Goal: Complete application form: Complete application form

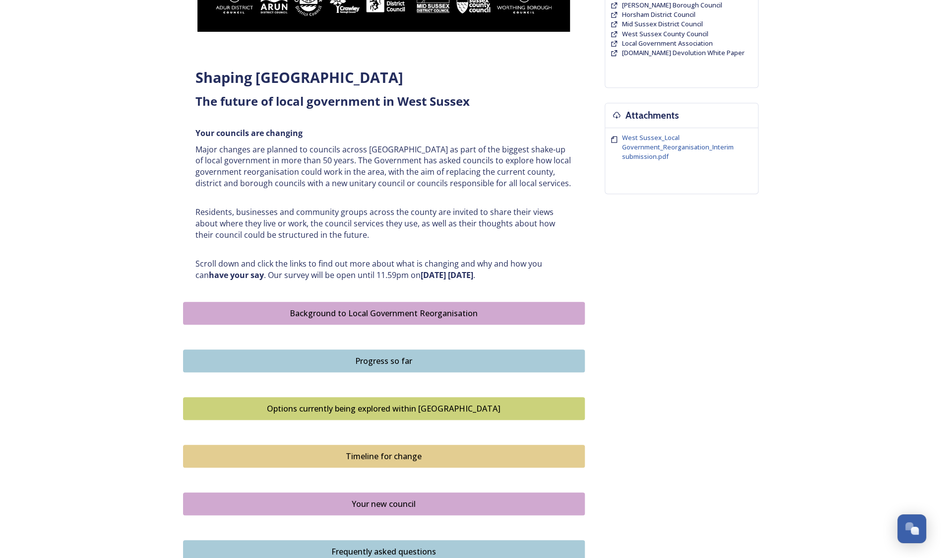
scroll to position [447, 0]
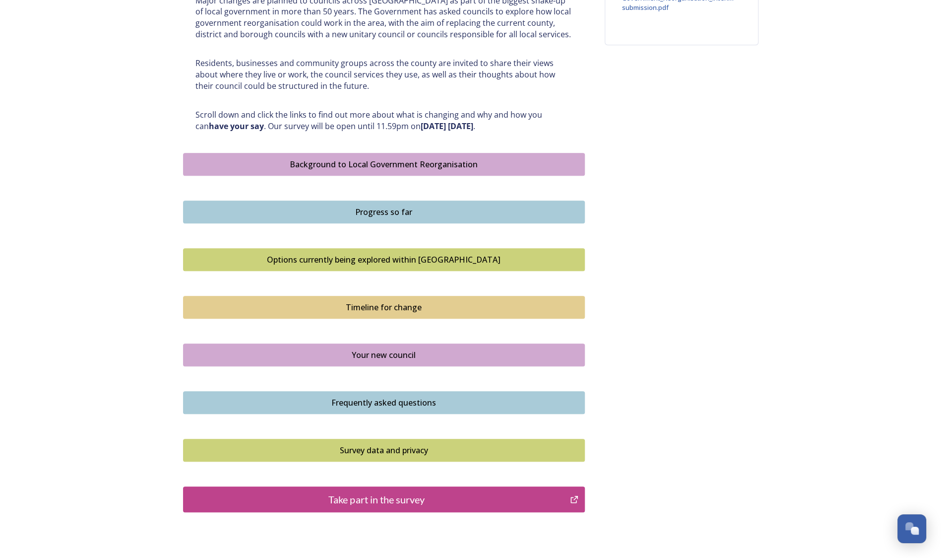
click at [357, 495] on div "Take part in the survey" at bounding box center [377, 499] width 377 height 15
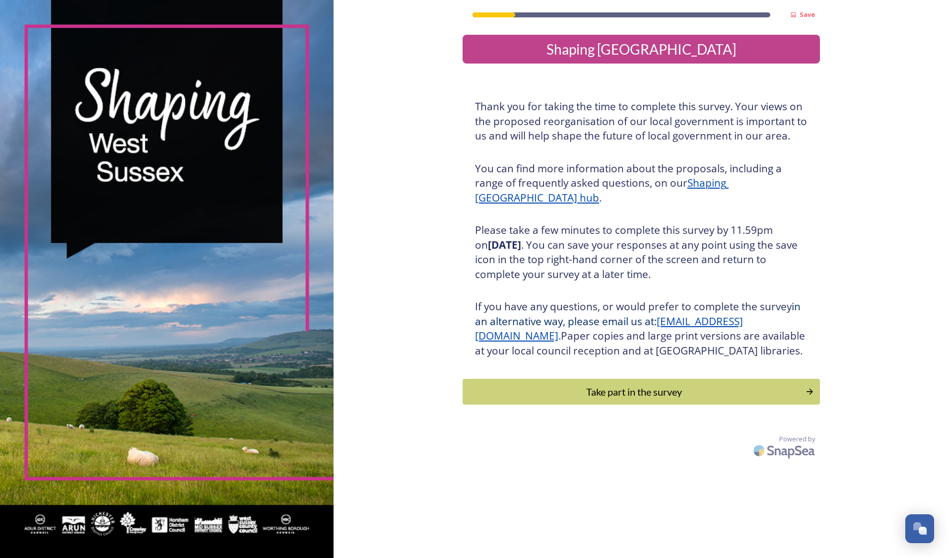
click at [636, 399] on div "Take part in the survey" at bounding box center [634, 391] width 332 height 15
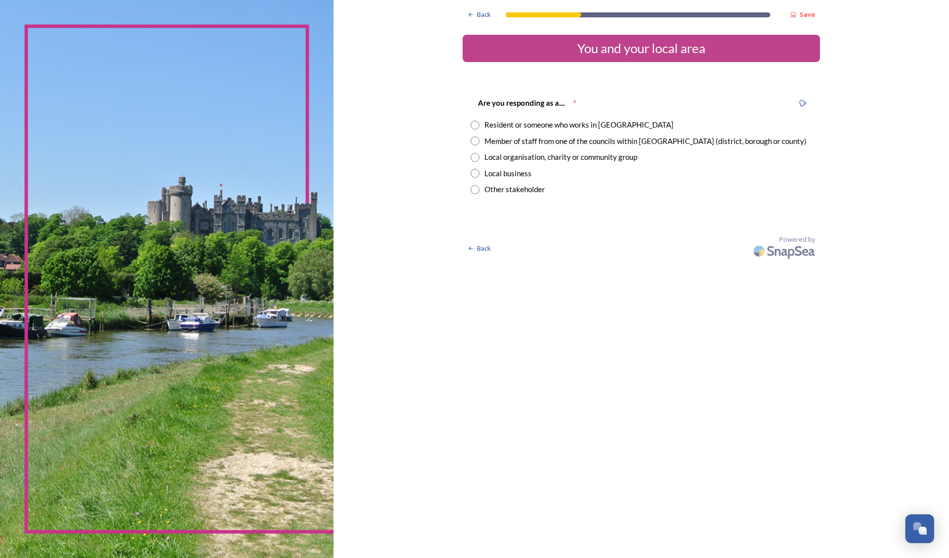
click at [477, 160] on input "radio" at bounding box center [474, 157] width 9 height 9
radio input "true"
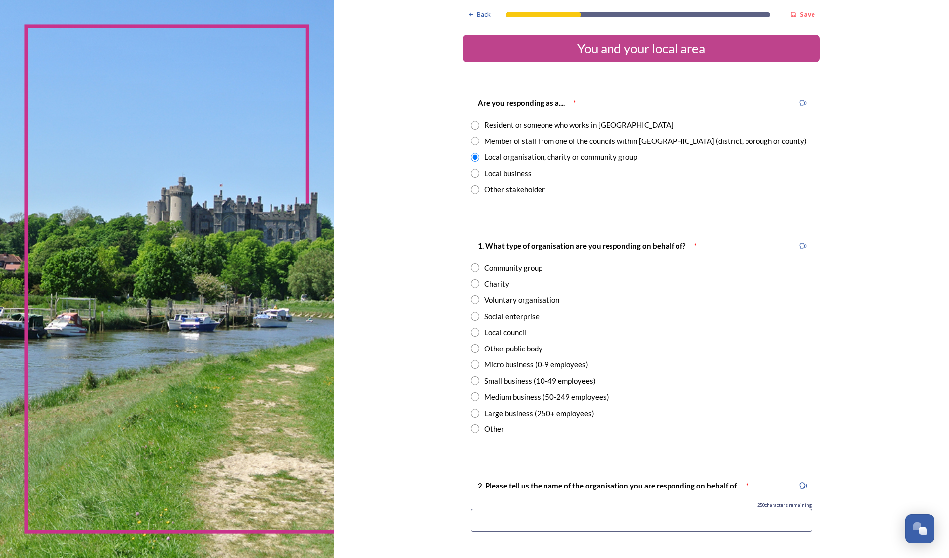
click at [471, 335] on input "radio" at bounding box center [474, 331] width 9 height 9
radio input "true"
click at [512, 516] on input at bounding box center [640, 520] width 341 height 23
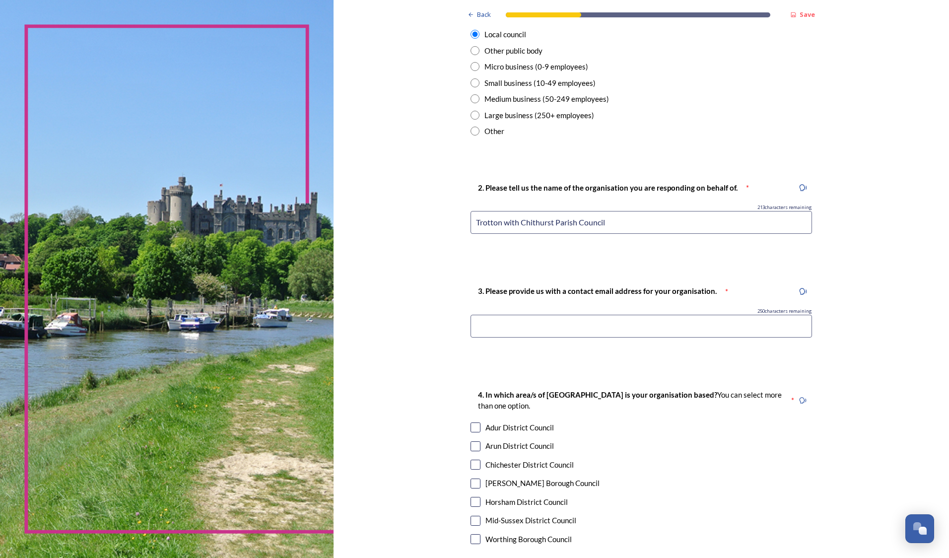
type input "Trotton with Chithurst Parish Council"
click at [608, 327] on input at bounding box center [640, 326] width 341 height 23
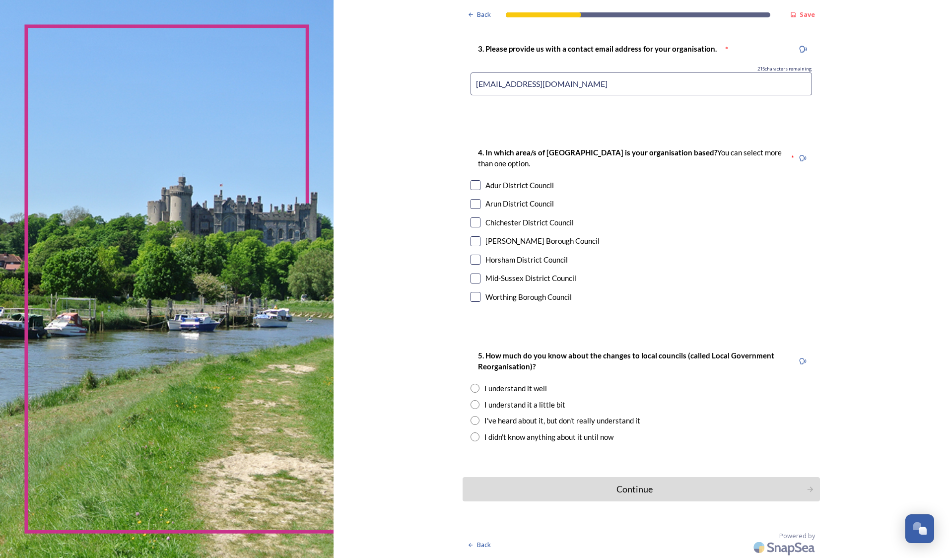
type input "[EMAIL_ADDRESS][DOMAIN_NAME]"
click at [515, 220] on div "Chichester District Council" at bounding box center [529, 222] width 88 height 11
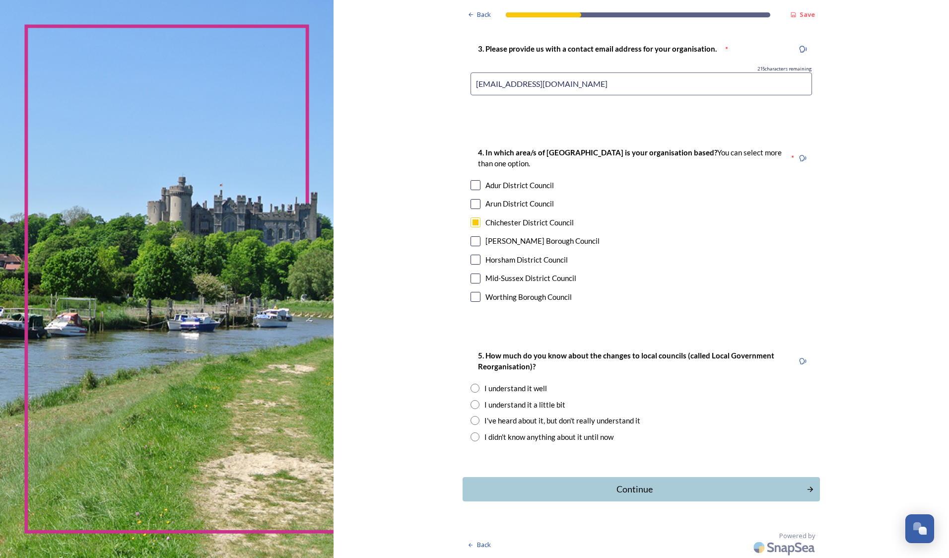
click at [474, 223] on input "checkbox" at bounding box center [475, 222] width 10 height 10
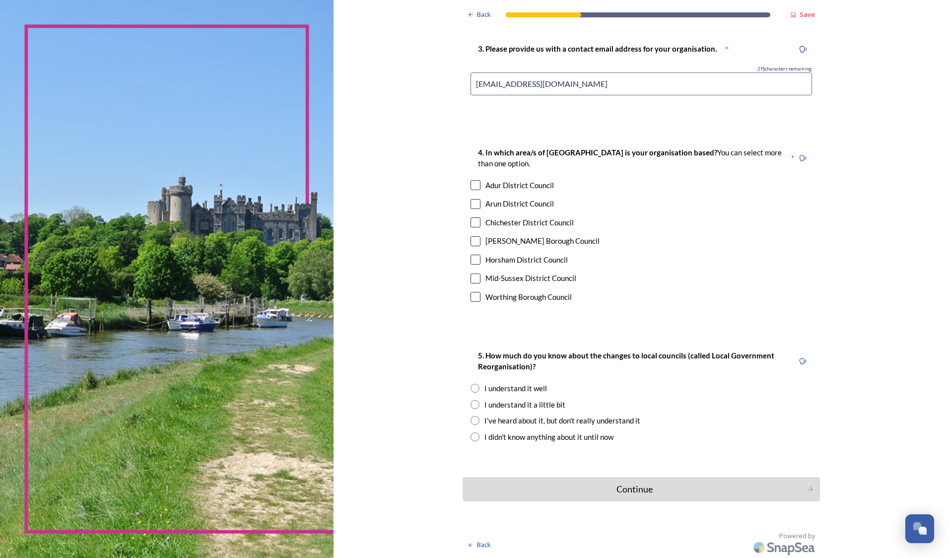
click at [471, 222] on input "checkbox" at bounding box center [475, 222] width 10 height 10
checkbox input "true"
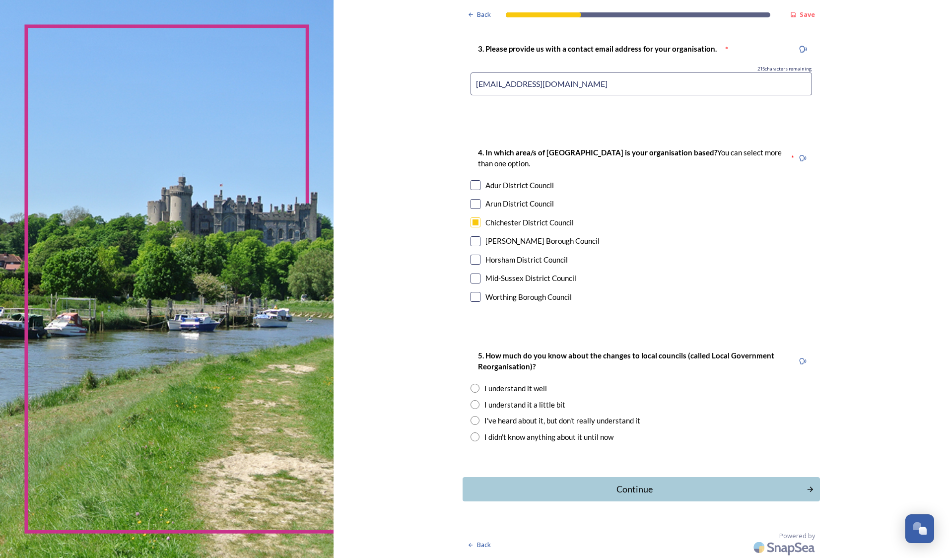
click at [470, 387] on input "radio" at bounding box center [474, 388] width 9 height 9
radio input "true"
click at [627, 491] on div "Continue" at bounding box center [634, 488] width 333 height 13
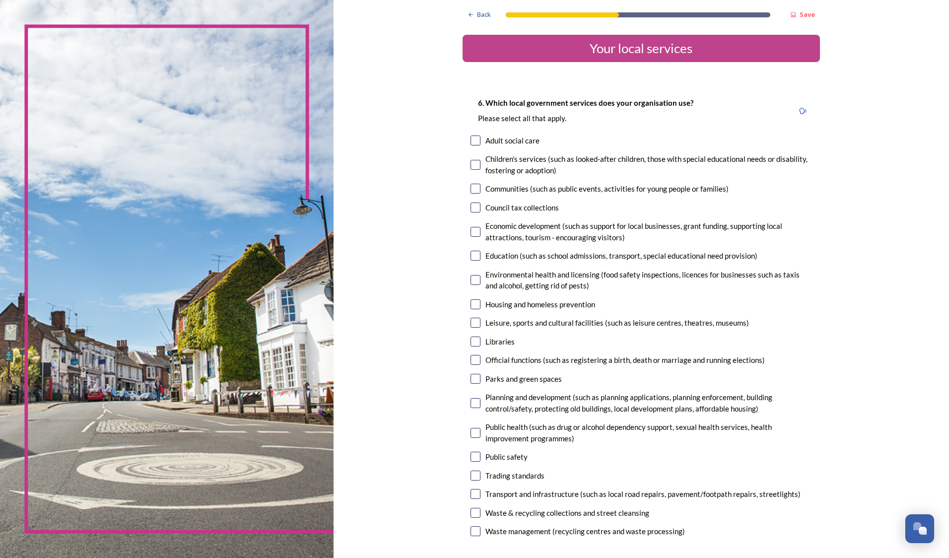
click at [477, 14] on span "Back" at bounding box center [484, 14] width 14 height 9
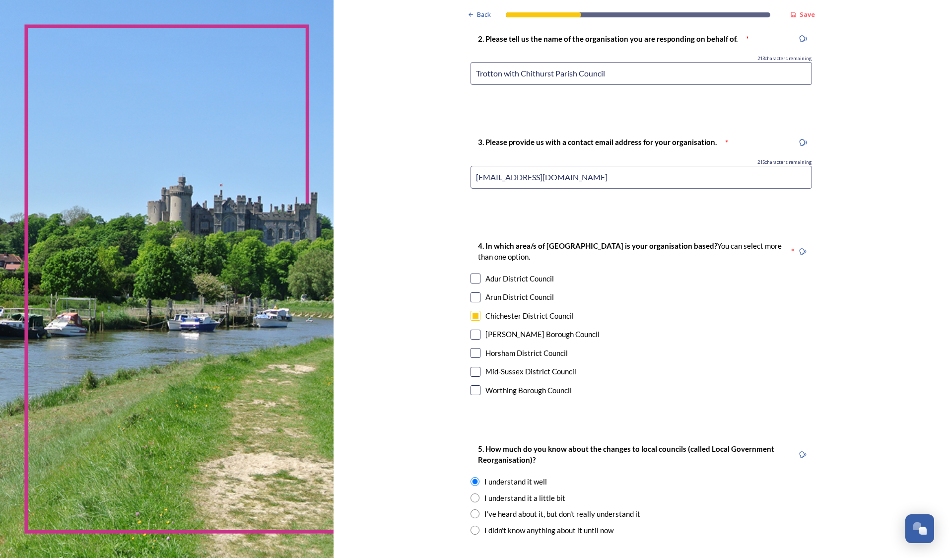
scroll to position [540, 0]
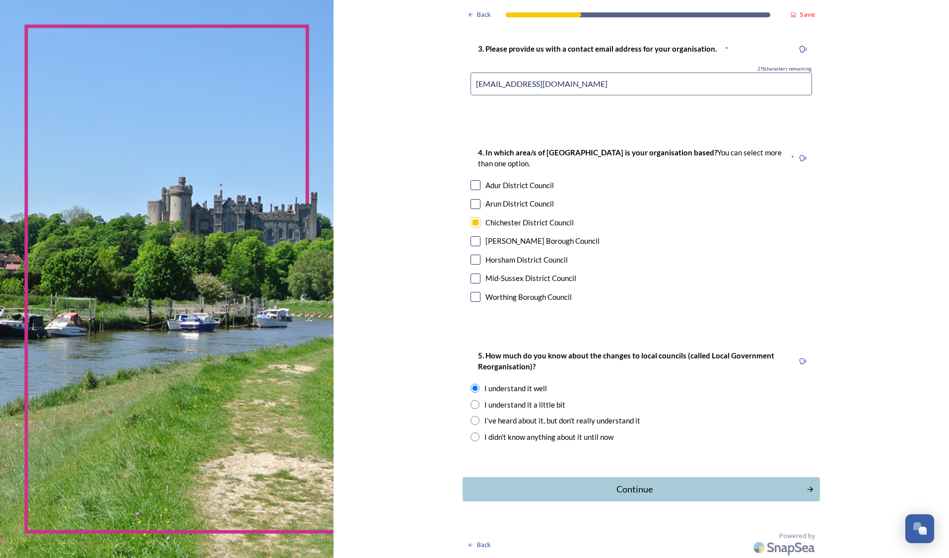
click at [613, 493] on div "Continue" at bounding box center [634, 488] width 333 height 13
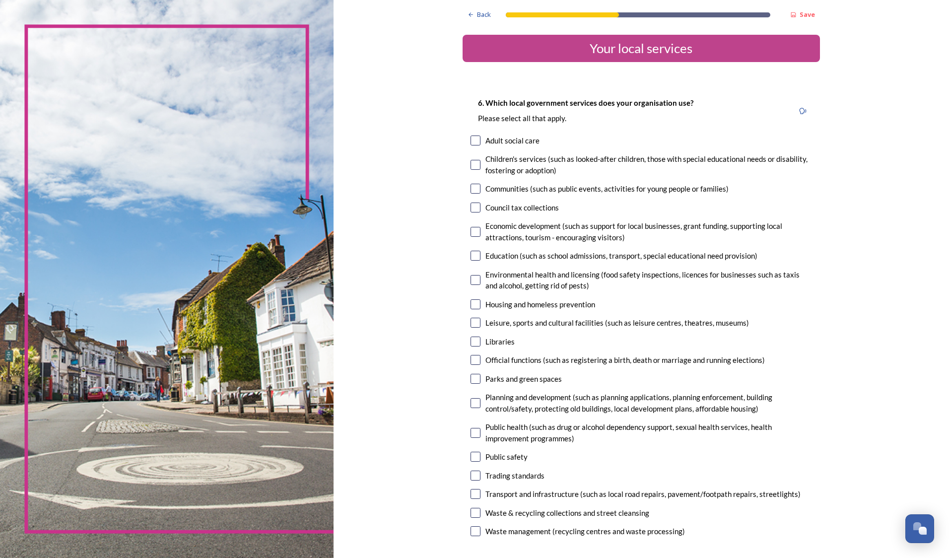
click at [472, 136] on input "checkbox" at bounding box center [475, 140] width 10 height 10
checkbox input "true"
click at [471, 162] on input "checkbox" at bounding box center [475, 165] width 10 height 10
checkbox input "true"
click at [470, 205] on input "checkbox" at bounding box center [475, 207] width 10 height 10
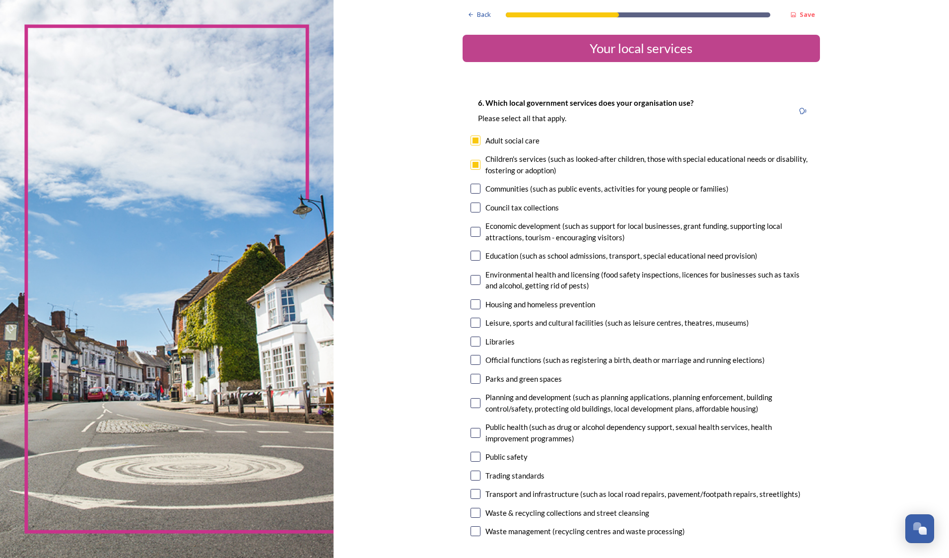
checkbox input "true"
click at [473, 230] on input "checkbox" at bounding box center [475, 232] width 10 height 10
checkbox input "true"
click at [470, 254] on input "checkbox" at bounding box center [475, 256] width 10 height 10
checkbox input "true"
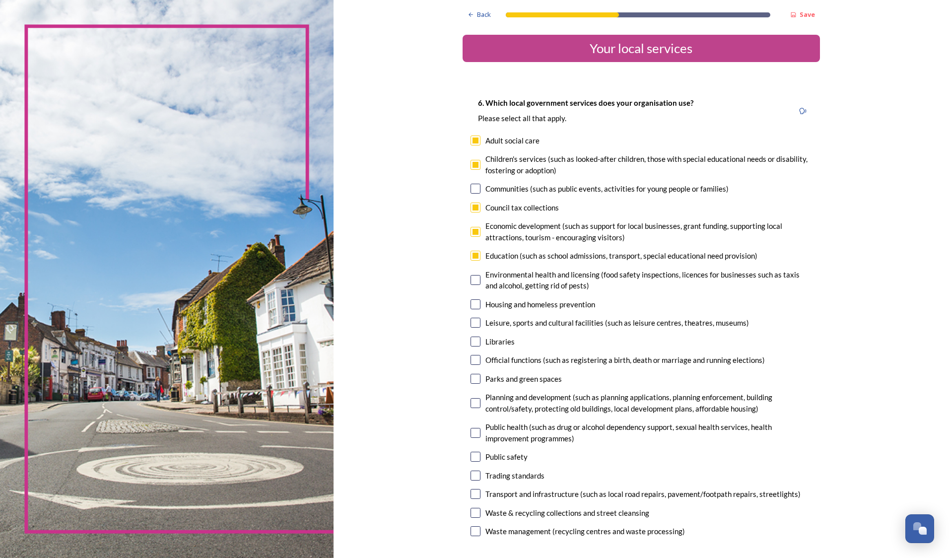
click at [470, 279] on input "checkbox" at bounding box center [475, 280] width 10 height 10
checkbox input "true"
click at [470, 300] on input "checkbox" at bounding box center [475, 304] width 10 height 10
checkbox input "true"
click at [470, 319] on input "checkbox" at bounding box center [475, 323] width 10 height 10
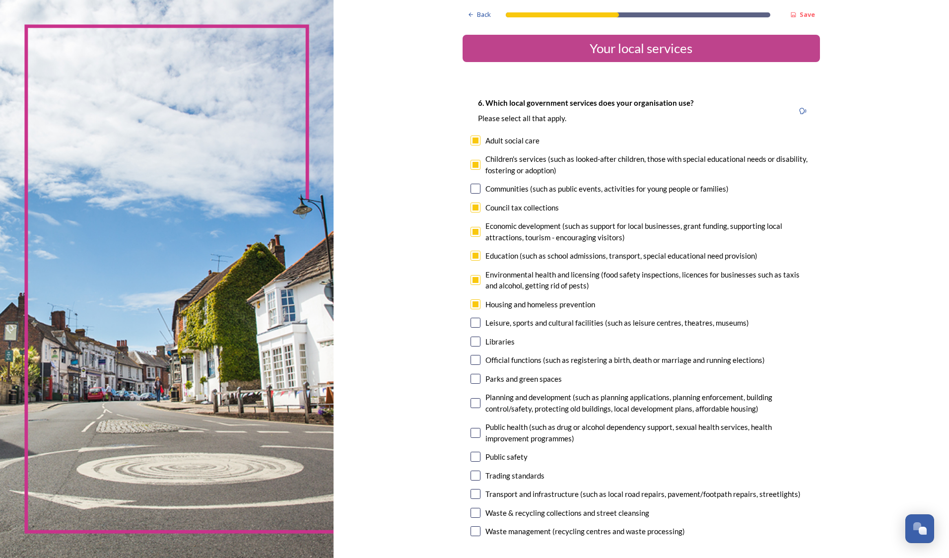
checkbox input "true"
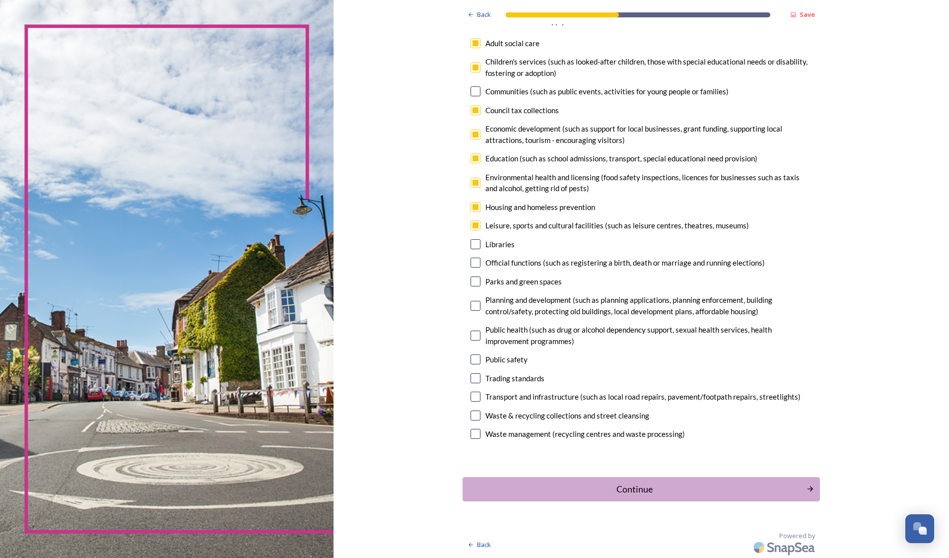
click at [471, 262] on input "checkbox" at bounding box center [475, 263] width 10 height 10
checkbox input "true"
click at [471, 283] on input "checkbox" at bounding box center [475, 281] width 10 height 10
checkbox input "true"
click at [476, 304] on input "checkbox" at bounding box center [475, 306] width 10 height 10
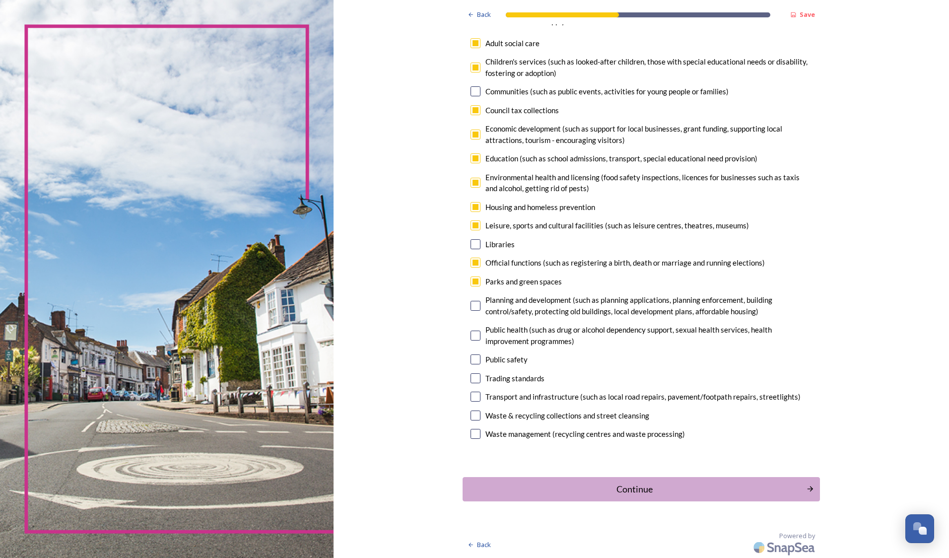
checkbox input "true"
click at [470, 396] on input "checkbox" at bounding box center [475, 396] width 10 height 10
checkbox input "true"
click at [473, 414] on input "checkbox" at bounding box center [475, 415] width 10 height 10
checkbox input "true"
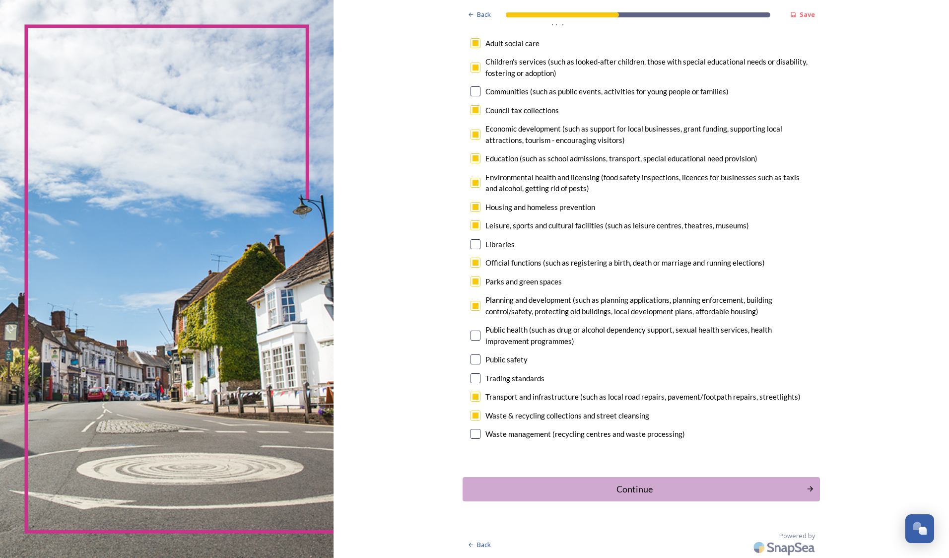
click at [471, 434] on input "checkbox" at bounding box center [475, 434] width 10 height 10
checkbox input "true"
click at [639, 489] on div "Continue" at bounding box center [634, 488] width 333 height 13
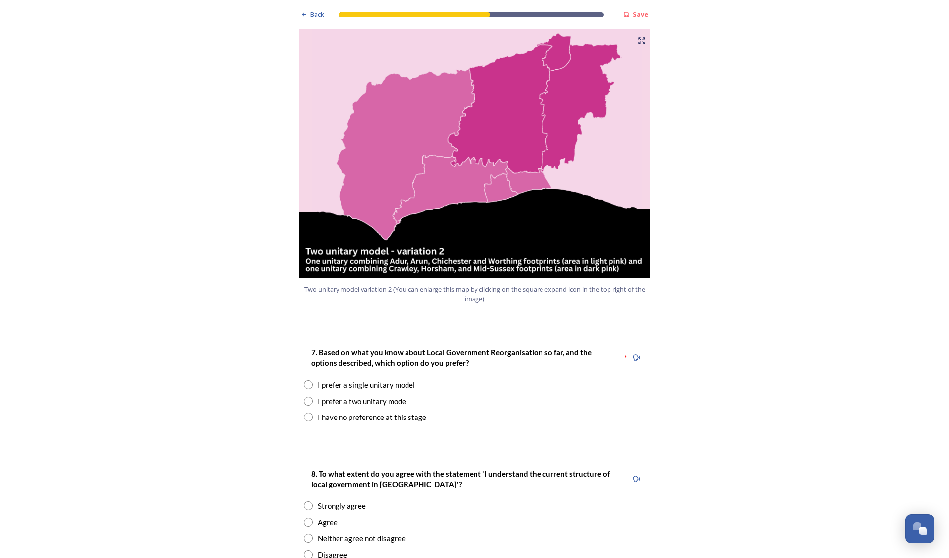
scroll to position [1340, 0]
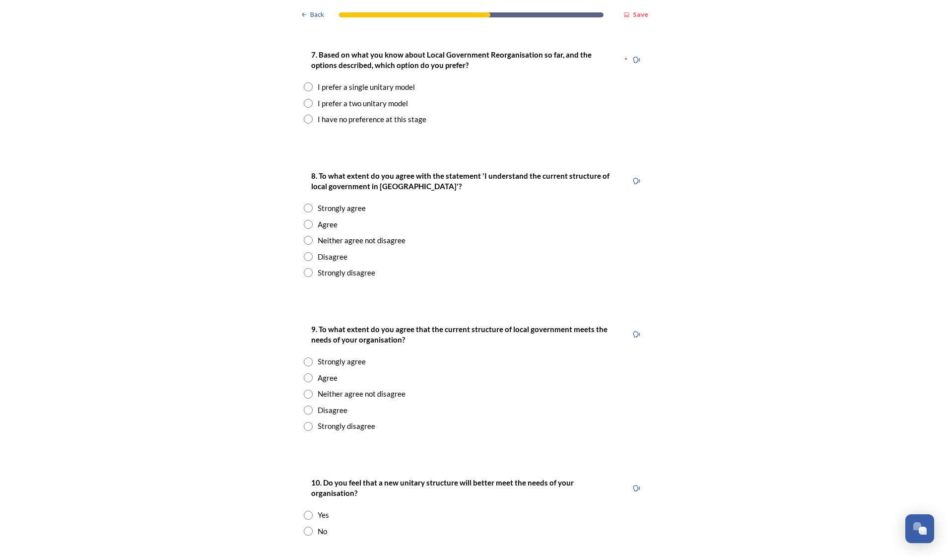
click at [305, 99] on input "radio" at bounding box center [308, 103] width 9 height 9
radio input "true"
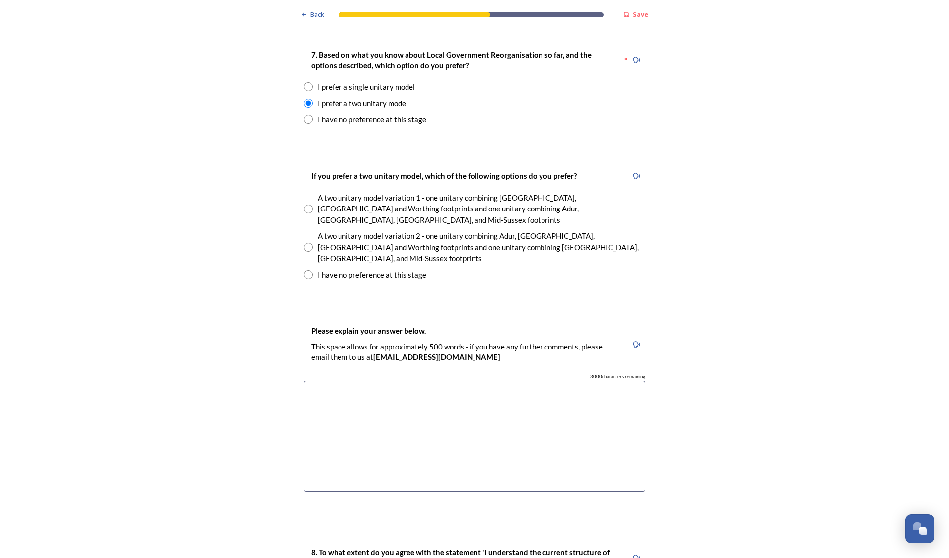
click at [304, 204] on input "radio" at bounding box center [308, 208] width 9 height 9
radio input "true"
click at [331, 381] on textarea at bounding box center [474, 437] width 341 height 112
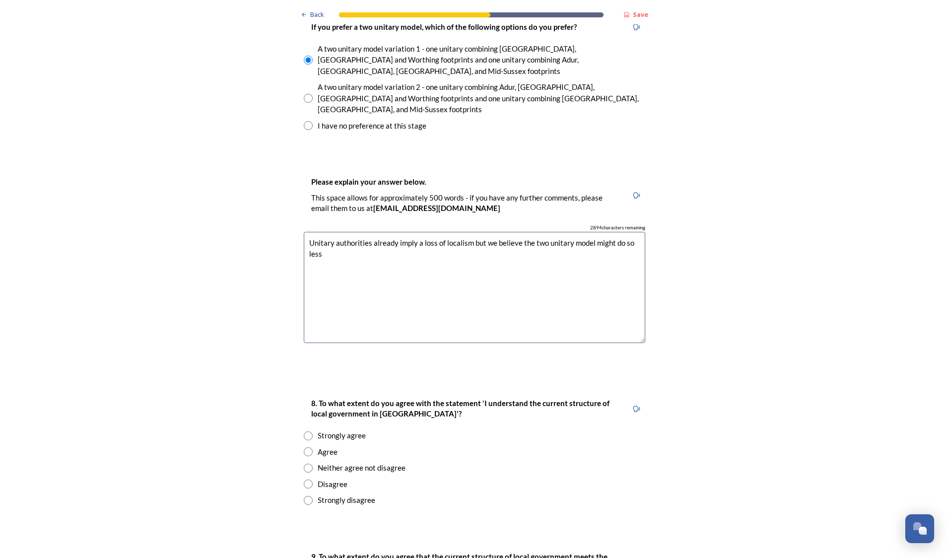
scroll to position [1637, 0]
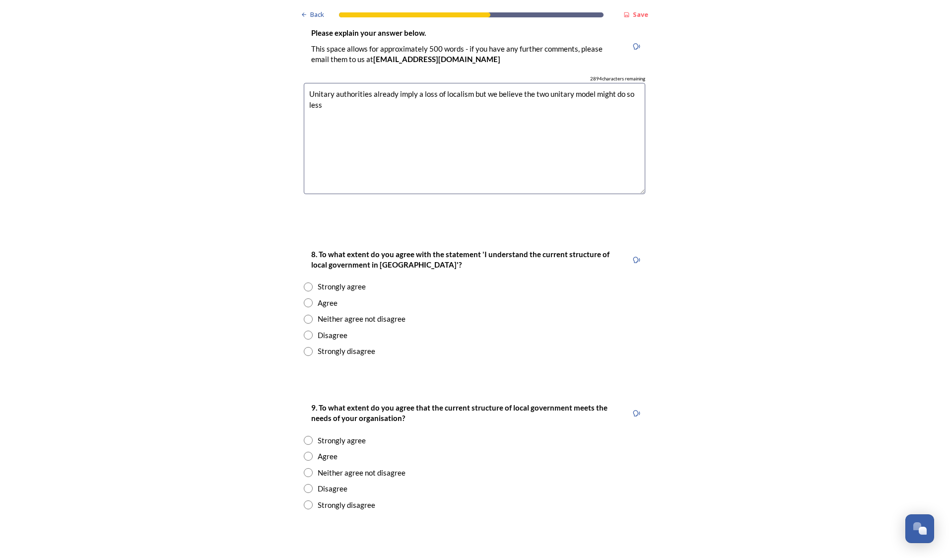
type textarea "Unitary authorities already imply a loss of localism but we believe the two uni…"
click at [304, 282] on input "radio" at bounding box center [308, 286] width 9 height 9
radio input "true"
click at [304, 451] on input "radio" at bounding box center [308, 455] width 9 height 9
radio input "true"
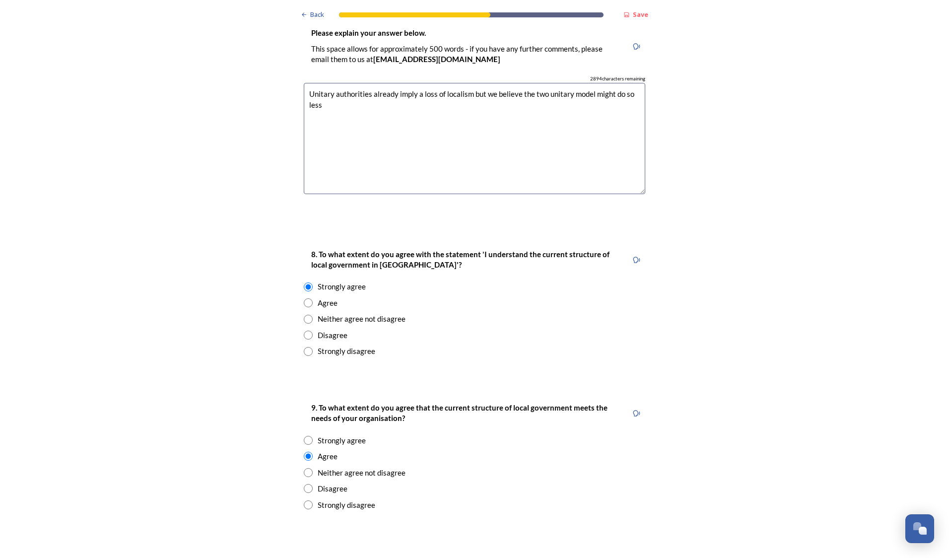
scroll to position [1935, 0]
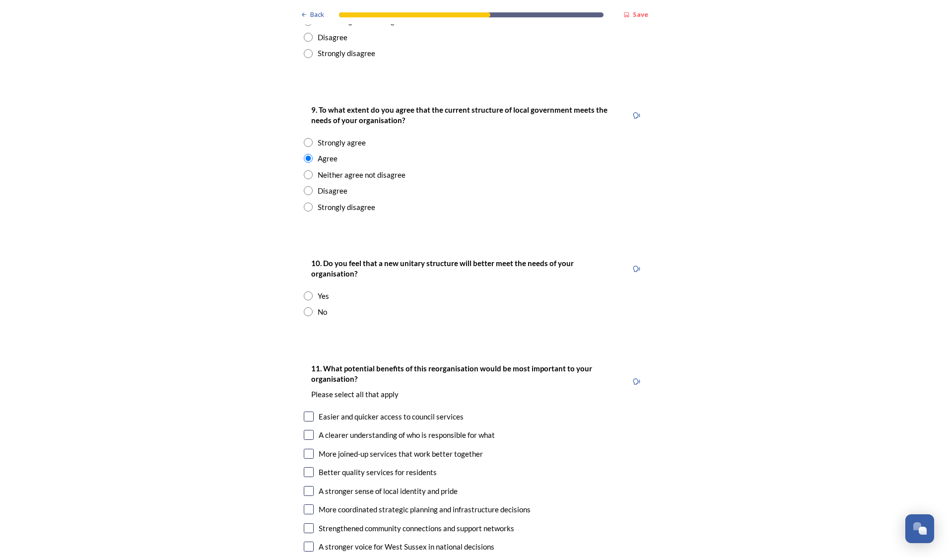
click at [304, 291] on input "radio" at bounding box center [308, 295] width 9 height 9
radio input "true"
click at [305, 430] on input "checkbox" at bounding box center [309, 435] width 10 height 10
checkbox input "true"
click at [304, 449] on input "checkbox" at bounding box center [309, 454] width 10 height 10
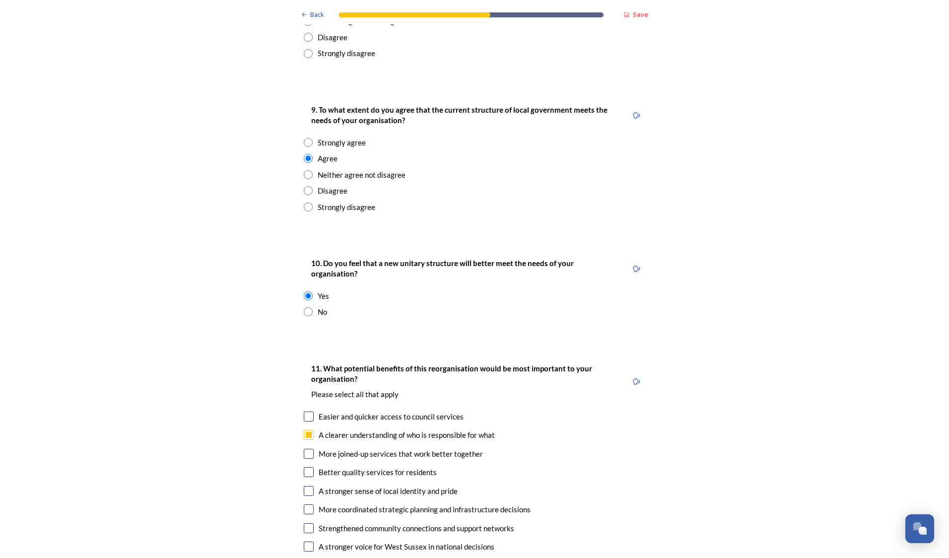
checkbox input "true"
click at [305, 467] on input "checkbox" at bounding box center [309, 472] width 10 height 10
checkbox input "true"
click at [305, 504] on input "checkbox" at bounding box center [309, 509] width 10 height 10
checkbox input "true"
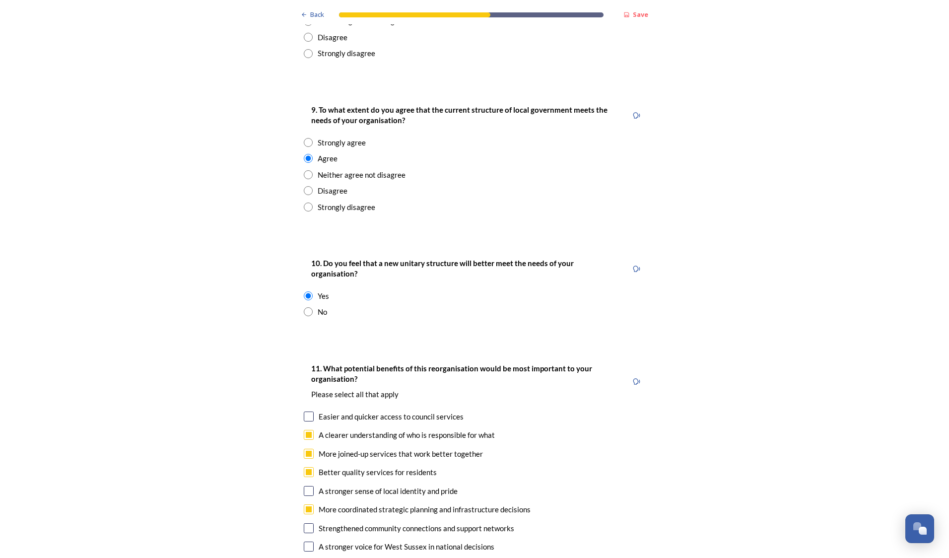
scroll to position [2084, 0]
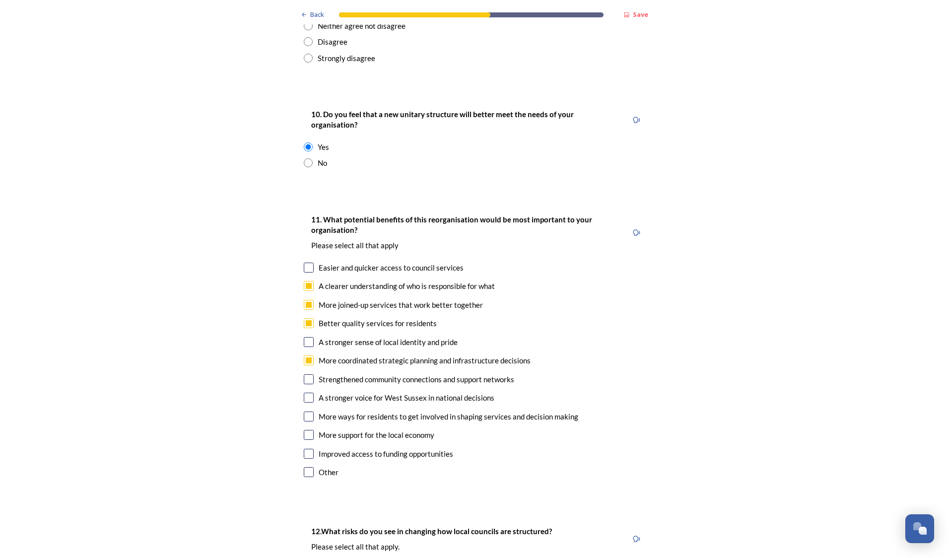
click at [305, 430] on input "checkbox" at bounding box center [309, 435] width 10 height 10
checkbox input "true"
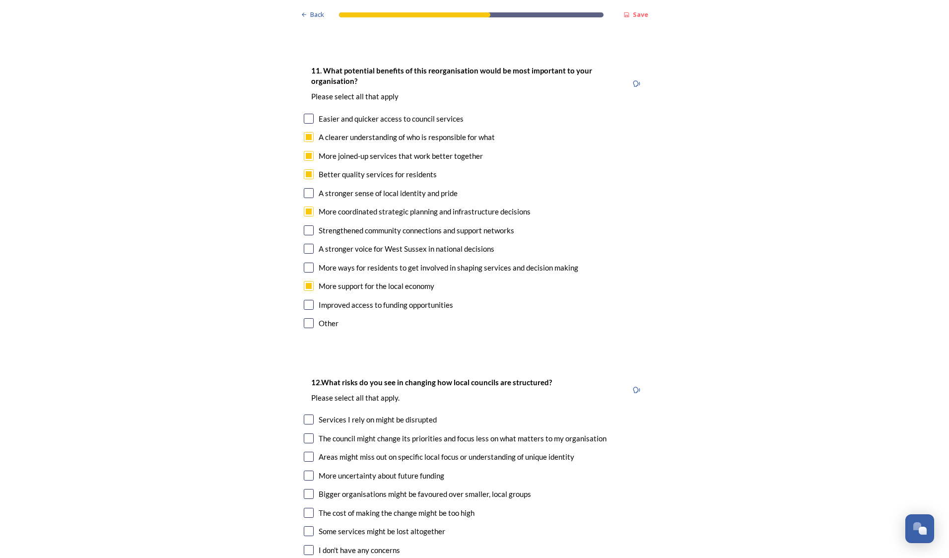
scroll to position [2382, 0]
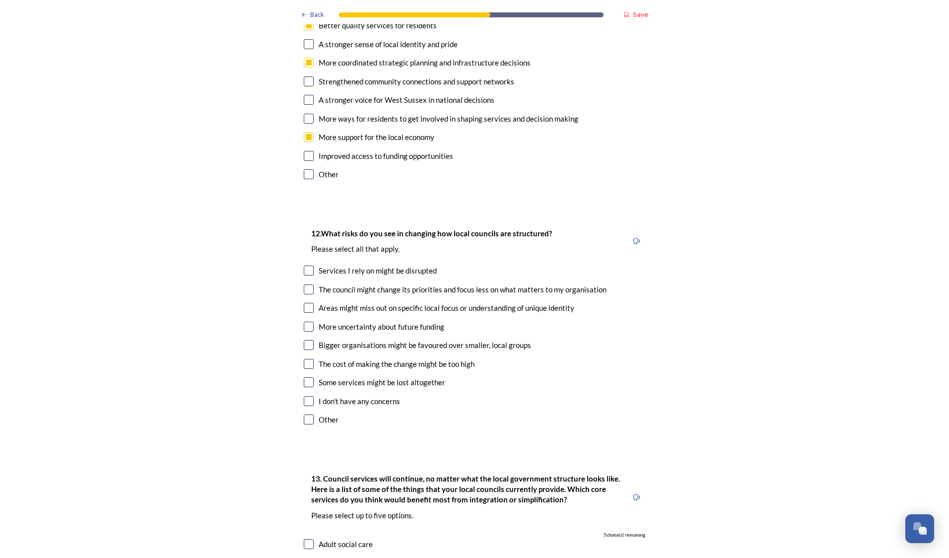
click at [308, 265] on input "checkbox" at bounding box center [309, 270] width 10 height 10
checkbox input "true"
click at [305, 284] on input "checkbox" at bounding box center [309, 289] width 10 height 10
checkbox input "true"
click at [305, 303] on input "checkbox" at bounding box center [309, 308] width 10 height 10
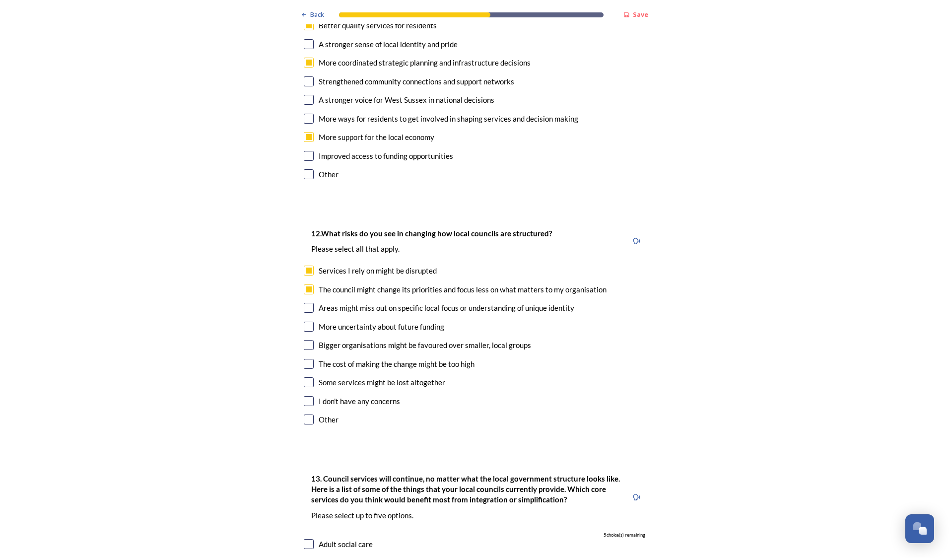
checkbox input "true"
click at [305, 340] on input "checkbox" at bounding box center [309, 345] width 10 height 10
checkbox input "true"
click at [305, 293] on div "12. What risks do you see in changing how local councils are structured? ﻿Pleas…" at bounding box center [474, 327] width 357 height 220
click at [307, 359] on input "checkbox" at bounding box center [309, 364] width 10 height 10
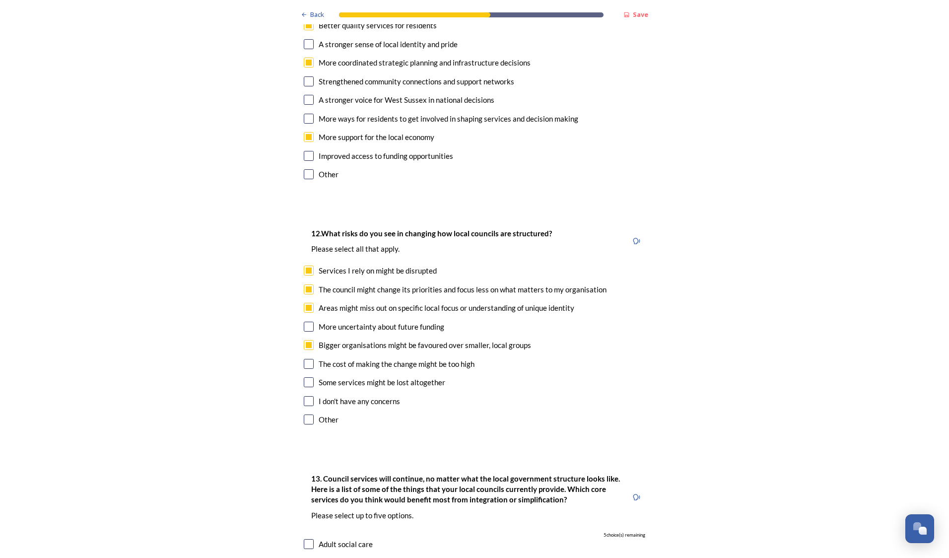
checkbox input "true"
click at [305, 377] on input "checkbox" at bounding box center [309, 382] width 10 height 10
checkbox input "true"
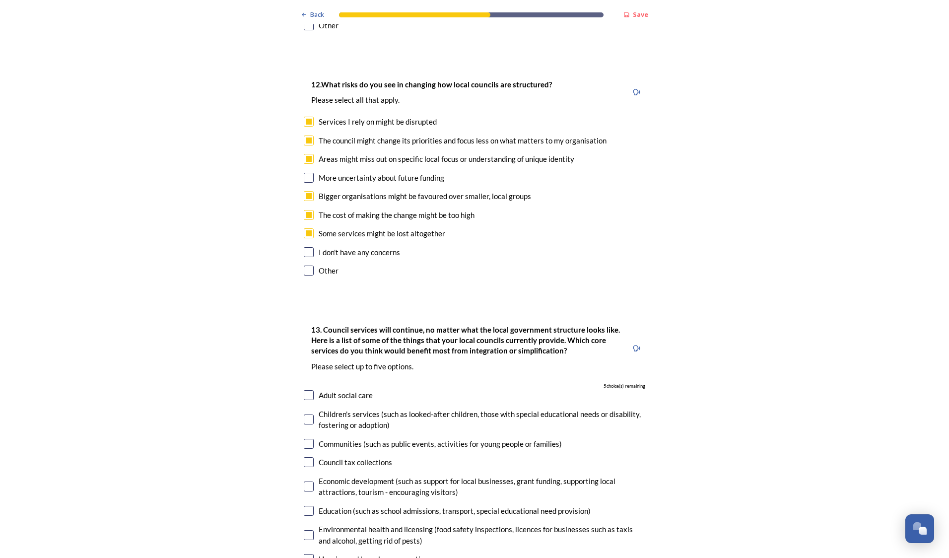
scroll to position [2679, 0]
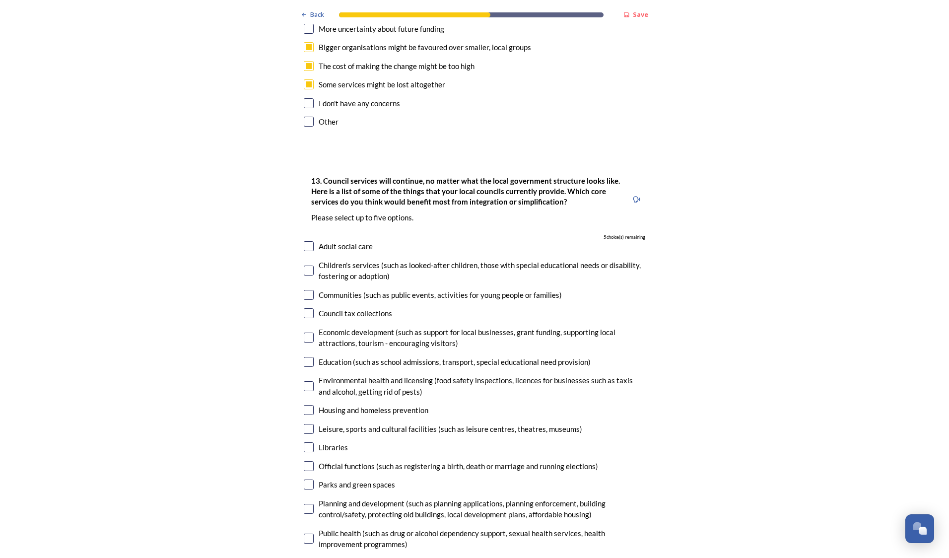
click at [306, 241] on input "checkbox" at bounding box center [309, 246] width 10 height 10
checkbox input "true"
click at [304, 259] on div "Children's services (such as looked-after children, those with special educatio…" at bounding box center [474, 270] width 341 height 22
checkbox input "true"
click at [306, 332] on input "checkbox" at bounding box center [309, 337] width 10 height 10
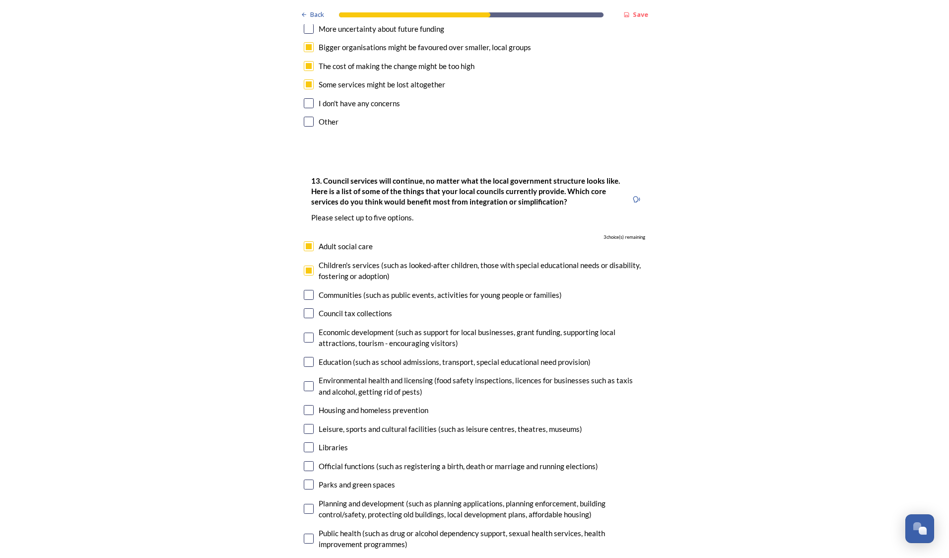
checkbox input "true"
click at [304, 357] on input "checkbox" at bounding box center [309, 362] width 10 height 10
checkbox input "true"
click at [306, 504] on input "checkbox" at bounding box center [309, 509] width 10 height 10
checkbox input "true"
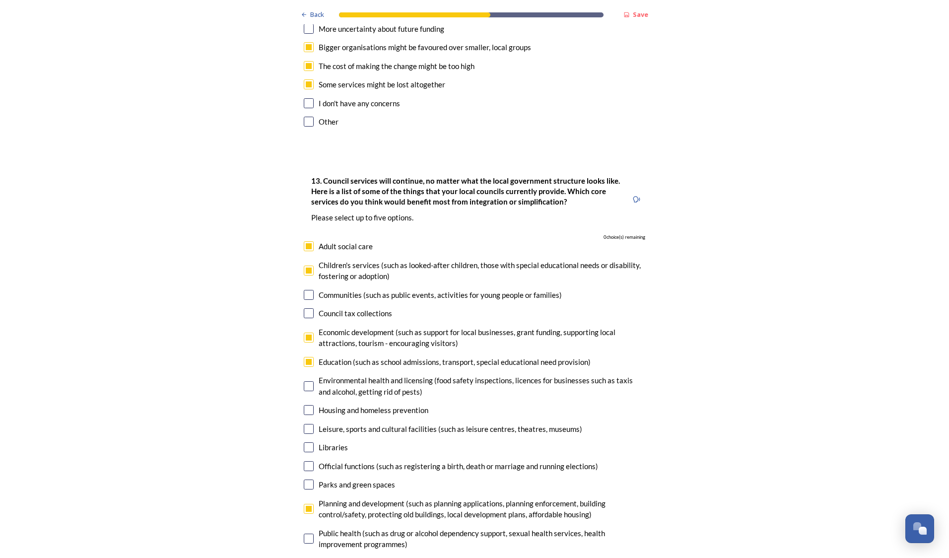
scroll to position [2820, 0]
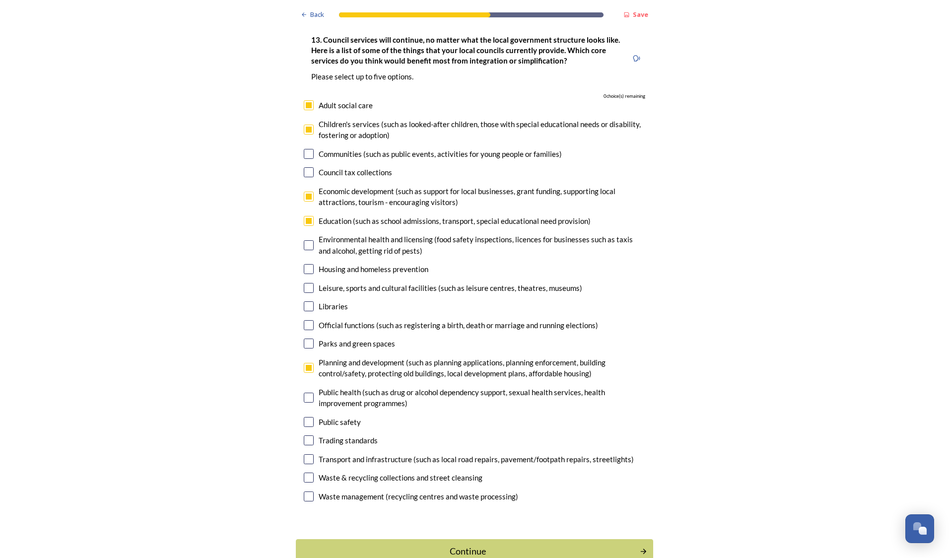
click at [480, 544] on div "Continue" at bounding box center [467, 550] width 333 height 13
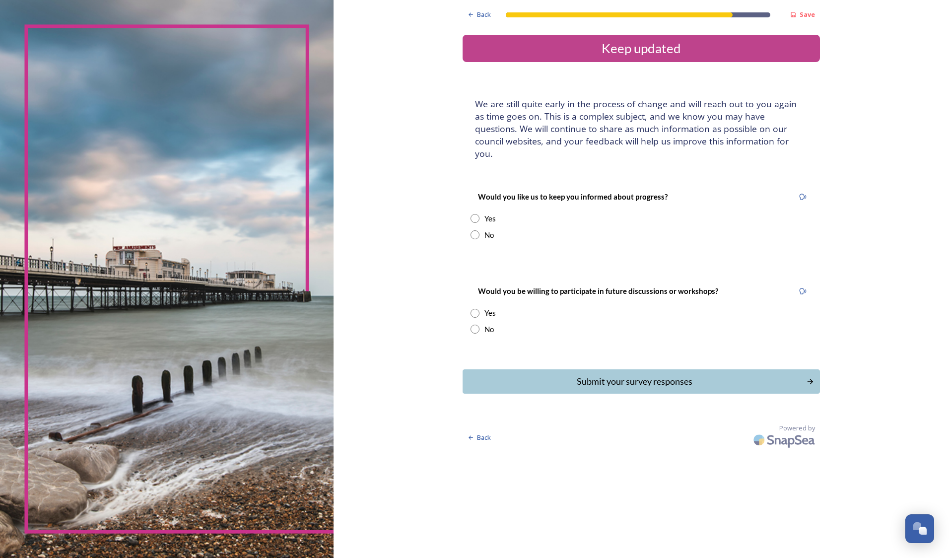
click at [474, 214] on input "radio" at bounding box center [474, 218] width 9 height 9
radio input "true"
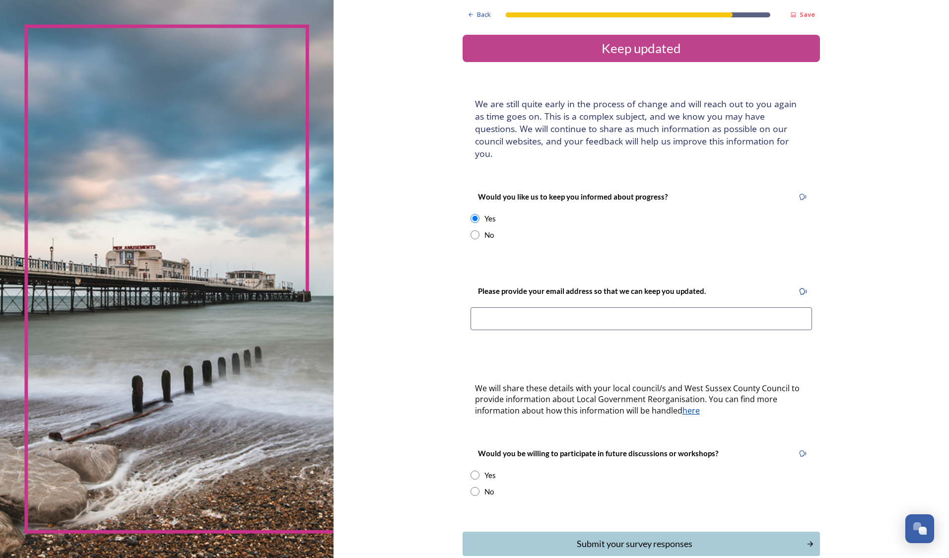
click at [530, 312] on input at bounding box center [640, 318] width 341 height 23
type input "[EMAIL_ADDRESS][DOMAIN_NAME]"
click at [472, 470] on input "radio" at bounding box center [474, 474] width 9 height 9
radio input "true"
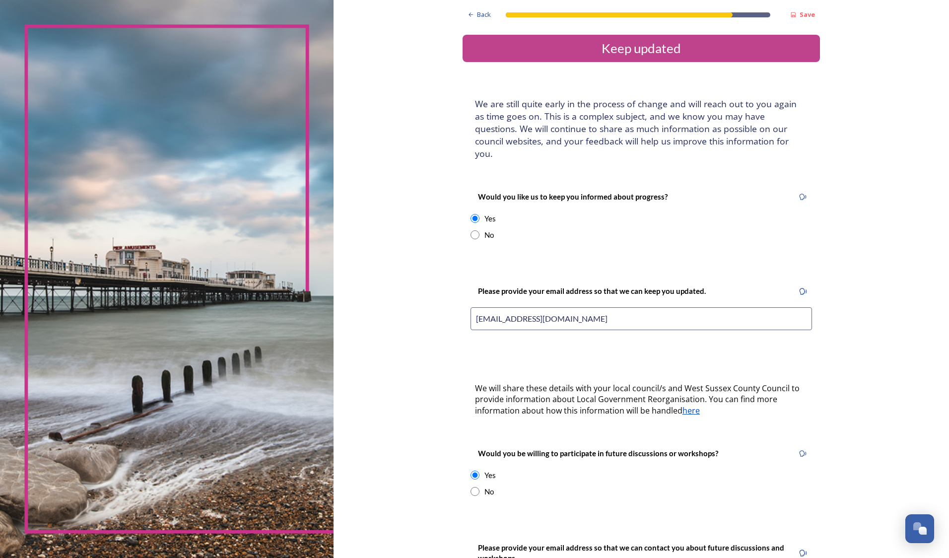
scroll to position [149, 0]
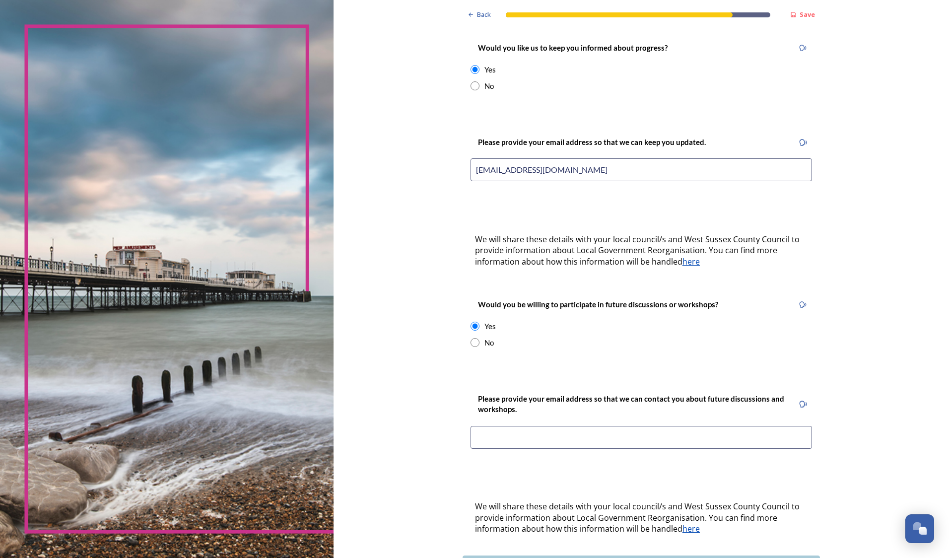
drag, startPoint x: 613, startPoint y: 158, endPoint x: 386, endPoint y: 161, distance: 226.8
click at [390, 161] on div "Back Save Keep updated We are still quite early in the process of change and wi…" at bounding box center [640, 244] width 615 height 786
click at [529, 426] on input at bounding box center [640, 437] width 341 height 23
paste input "[EMAIL_ADDRESS][DOMAIN_NAME]"
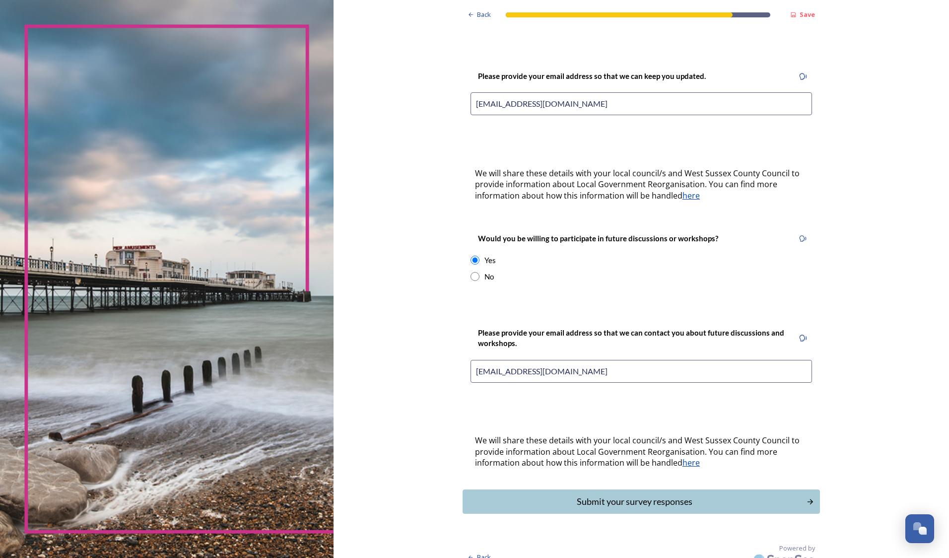
type input "[EMAIL_ADDRESS][DOMAIN_NAME]"
click at [649, 495] on div "Submit your survey responses" at bounding box center [634, 501] width 333 height 13
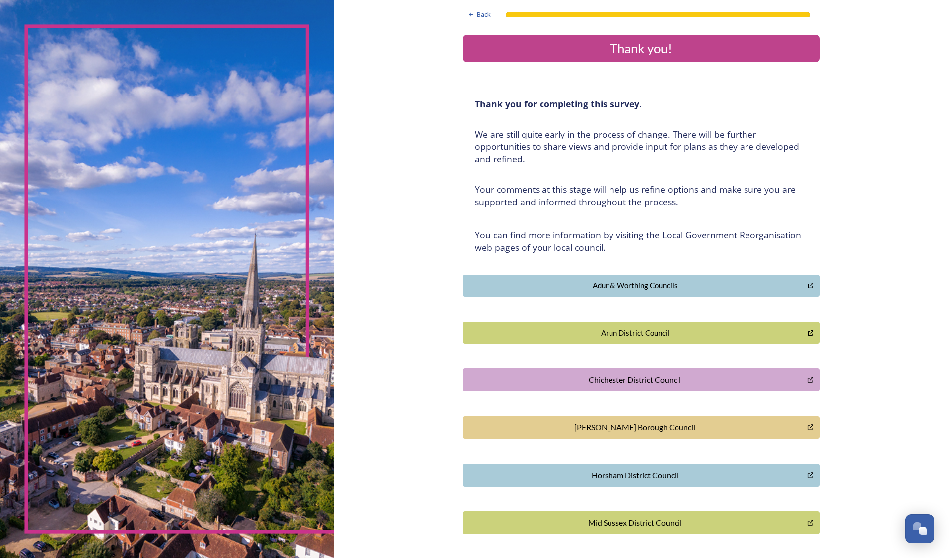
scroll to position [79, 0]
